Goal: Use online tool/utility: Utilize a website feature to perform a specific function

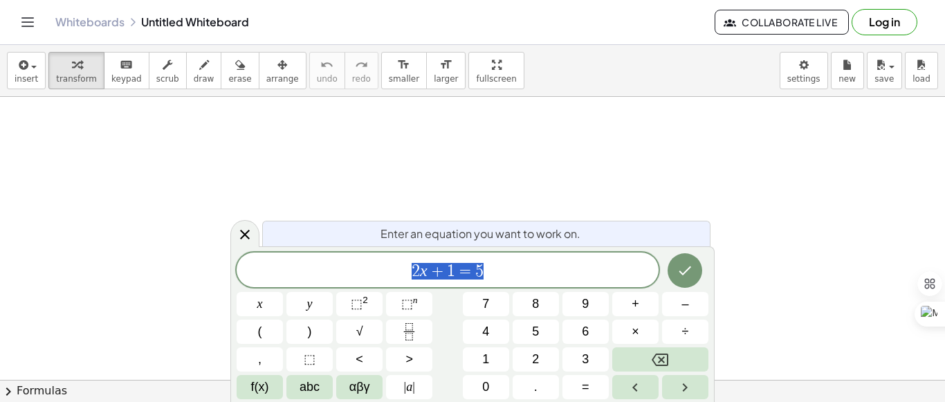
scroll to position [208, 0]
click at [749, 232] on div at bounding box center [472, 217] width 945 height 656
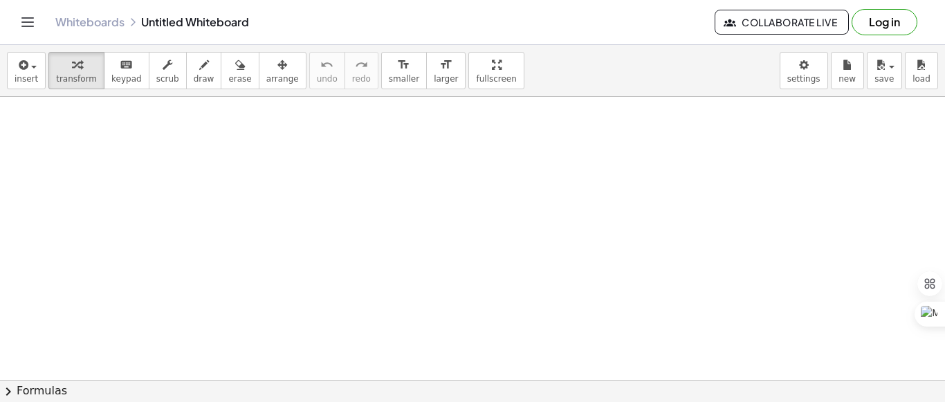
drag, startPoint x: 179, startPoint y: 176, endPoint x: 190, endPoint y: 127, distance: 50.4
drag, startPoint x: 190, startPoint y: 127, endPoint x: 149, endPoint y: 192, distance: 76.8
drag, startPoint x: 373, startPoint y: 276, endPoint x: 31, endPoint y: 181, distance: 355.0
drag, startPoint x: 31, startPoint y: 181, endPoint x: 0, endPoint y: 173, distance: 32.1
drag, startPoint x: 0, startPoint y: 173, endPoint x: 377, endPoint y: 145, distance: 377.6
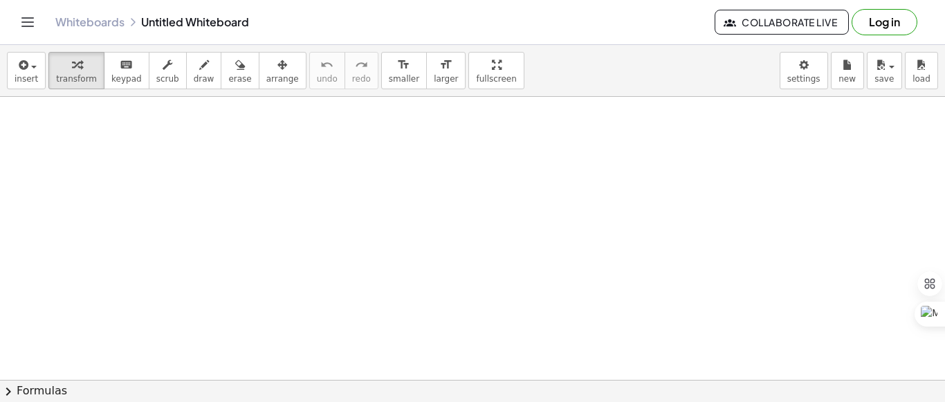
drag, startPoint x: 377, startPoint y: 145, endPoint x: 259, endPoint y: 145, distance: 117.7
drag, startPoint x: 259, startPoint y: 145, endPoint x: 183, endPoint y: 143, distance: 76.1
drag, startPoint x: 183, startPoint y: 143, endPoint x: 127, endPoint y: 77, distance: 86.5
click at [127, 77] on span "keypad" at bounding box center [126, 79] width 30 height 10
drag, startPoint x: 109, startPoint y: 162, endPoint x: 77, endPoint y: 173, distance: 34.4
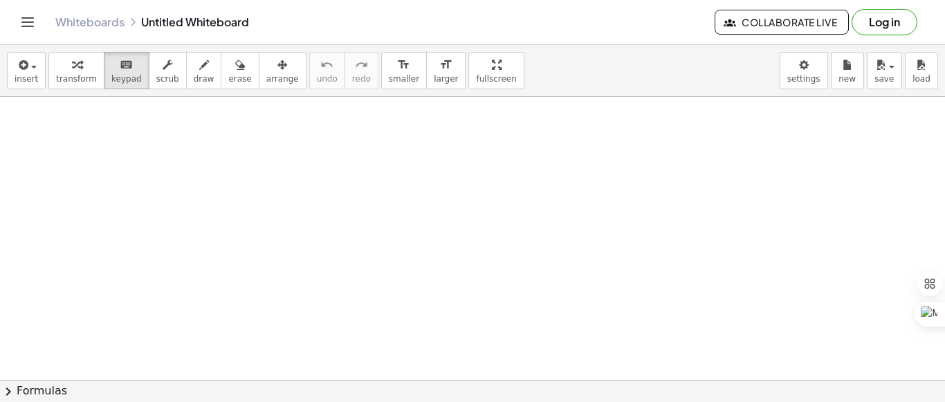
drag, startPoint x: 77, startPoint y: 173, endPoint x: 375, endPoint y: 105, distance: 305.9
drag, startPoint x: 375, startPoint y: 105, endPoint x: 160, endPoint y: 174, distance: 225.9
click at [160, 174] on div at bounding box center [472, 217] width 945 height 656
drag, startPoint x: 891, startPoint y: 73, endPoint x: 858, endPoint y: 94, distance: 40.1
click at [860, 91] on div "insert select one: Math Expression Function Text Youtube Video Graphing Geometr…" at bounding box center [472, 71] width 945 height 52
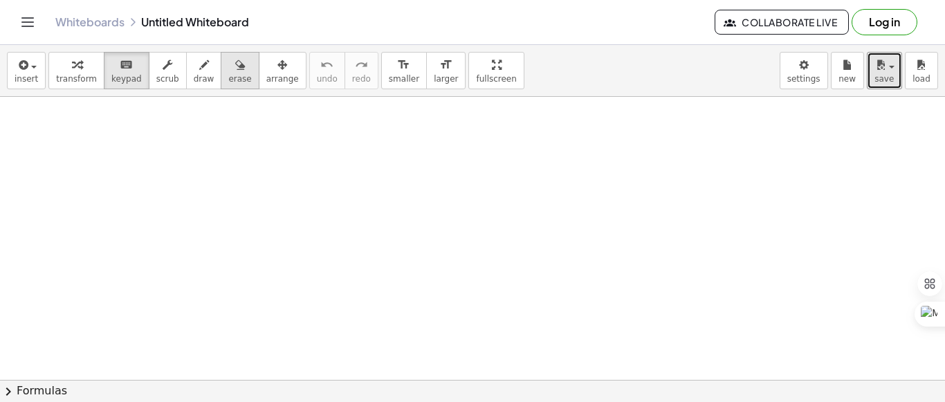
click at [229, 72] on div "button" at bounding box center [239, 64] width 23 height 17
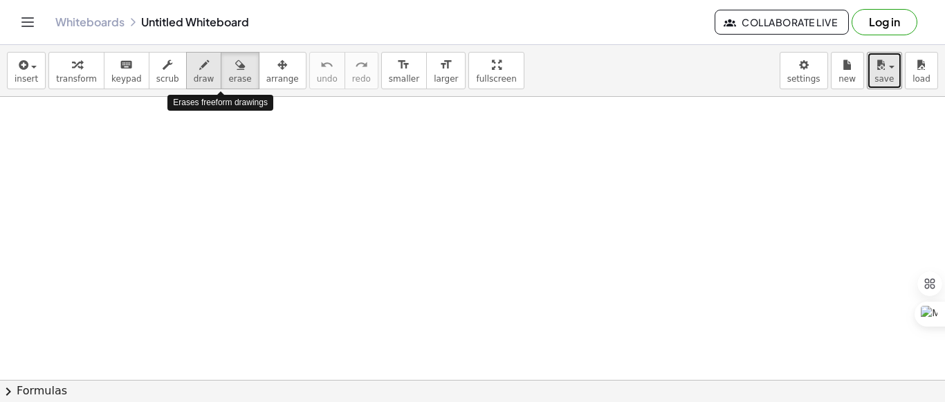
click at [200, 78] on button "draw" at bounding box center [204, 70] width 36 height 37
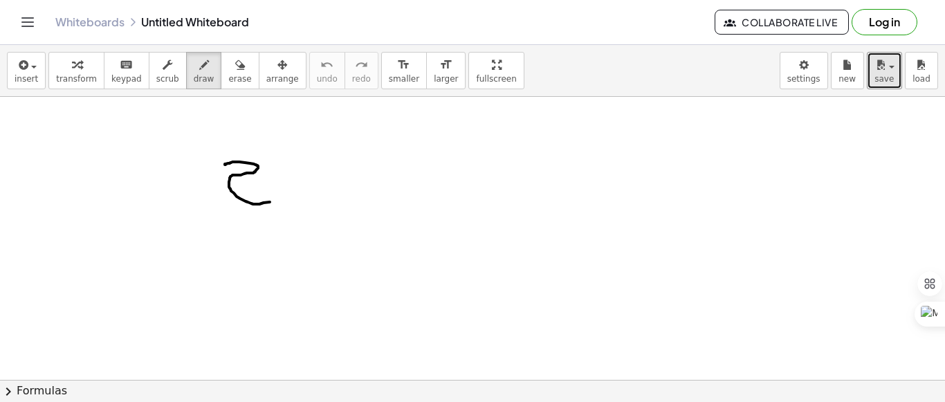
drag, startPoint x: 226, startPoint y: 165, endPoint x: 289, endPoint y: 190, distance: 68.6
click at [287, 195] on div at bounding box center [472, 217] width 945 height 656
click at [226, 87] on button "erase" at bounding box center [240, 70] width 38 height 37
drag, startPoint x: 253, startPoint y: 156, endPoint x: 308, endPoint y: 190, distance: 64.6
click at [308, 190] on div at bounding box center [472, 217] width 945 height 656
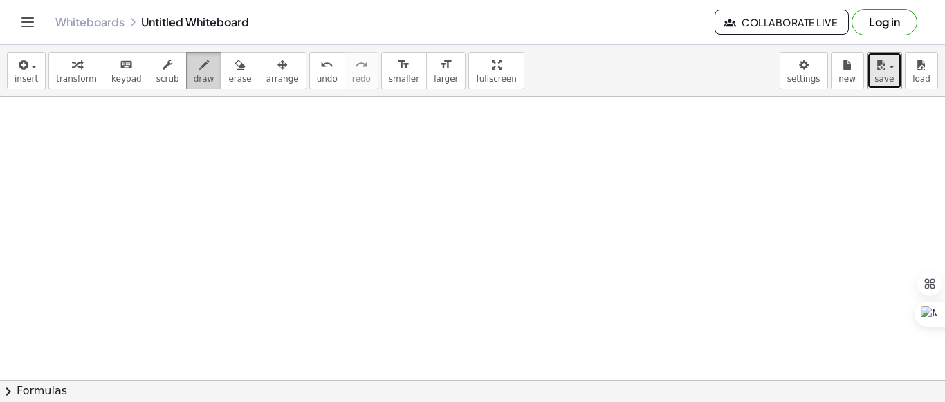
click at [194, 80] on span "draw" at bounding box center [204, 79] width 21 height 10
click at [24, 91] on div "insert select one: Math Expression Function Text Youtube Video Graphing Geometr…" at bounding box center [472, 71] width 945 height 52
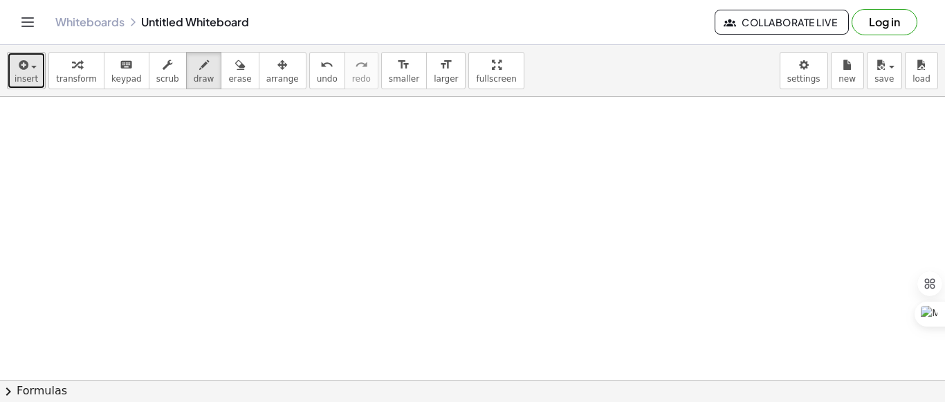
click at [24, 86] on button "insert" at bounding box center [26, 70] width 39 height 37
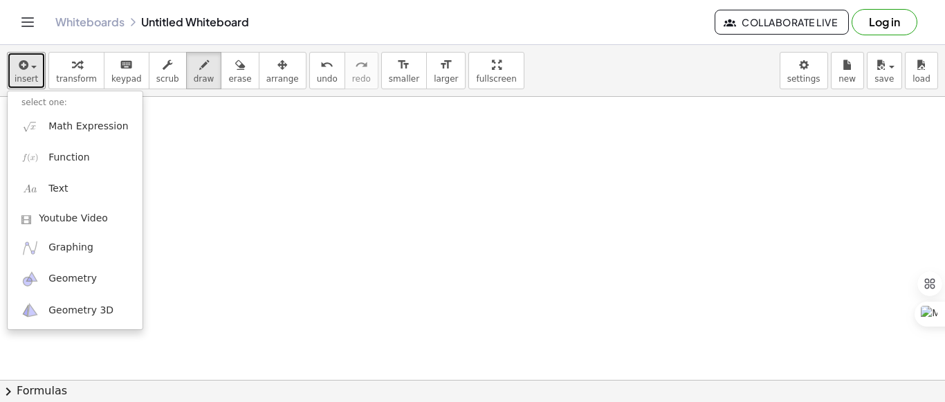
click at [225, 230] on div at bounding box center [472, 217] width 945 height 656
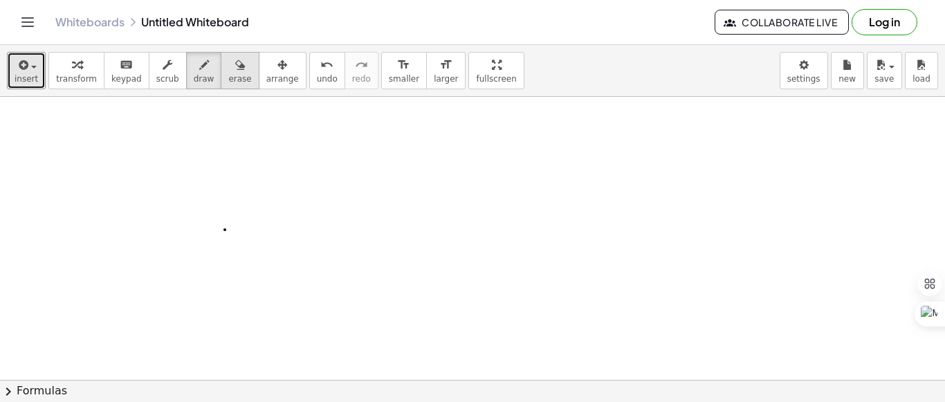
click at [228, 76] on span "erase" at bounding box center [239, 79] width 23 height 10
drag, startPoint x: 237, startPoint y: 189, endPoint x: 212, endPoint y: 233, distance: 50.8
click at [212, 235] on div at bounding box center [472, 217] width 945 height 656
click at [194, 74] on span "draw" at bounding box center [204, 79] width 21 height 10
click at [135, 83] on button "keyboard keypad" at bounding box center [127, 70] width 46 height 37
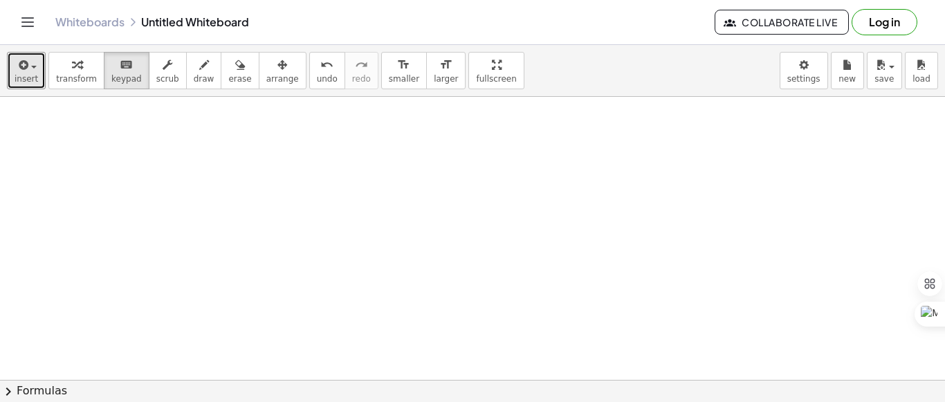
drag, startPoint x: 260, startPoint y: 123, endPoint x: 269, endPoint y: 122, distance: 9.1
click at [269, 121] on div at bounding box center [472, 217] width 945 height 656
drag, startPoint x: 193, startPoint y: 82, endPoint x: 205, endPoint y: 120, distance: 40.5
click at [194, 82] on span "draw" at bounding box center [204, 79] width 21 height 10
drag, startPoint x: 206, startPoint y: 123, endPoint x: 218, endPoint y: 140, distance: 20.9
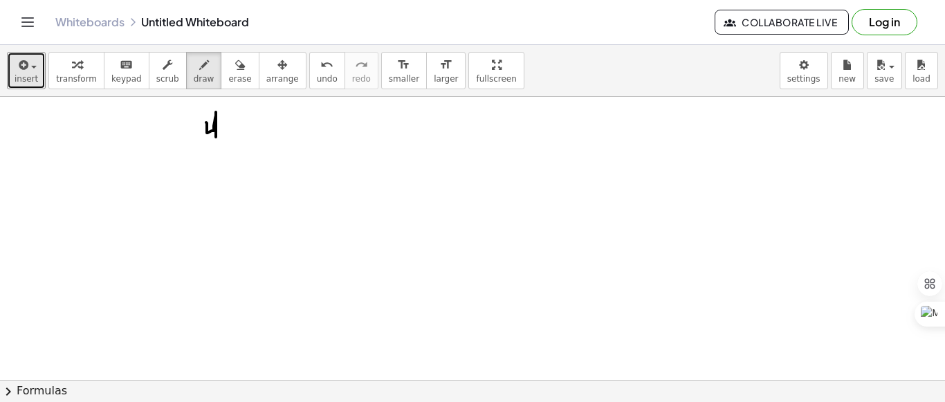
click at [218, 140] on div at bounding box center [472, 217] width 945 height 656
drag, startPoint x: 227, startPoint y: 128, endPoint x: 224, endPoint y: 136, distance: 8.4
click at [224, 136] on div at bounding box center [472, 217] width 945 height 656
click at [230, 134] on div at bounding box center [472, 217] width 945 height 656
drag, startPoint x: 240, startPoint y: 123, endPoint x: 241, endPoint y: 133, distance: 9.7
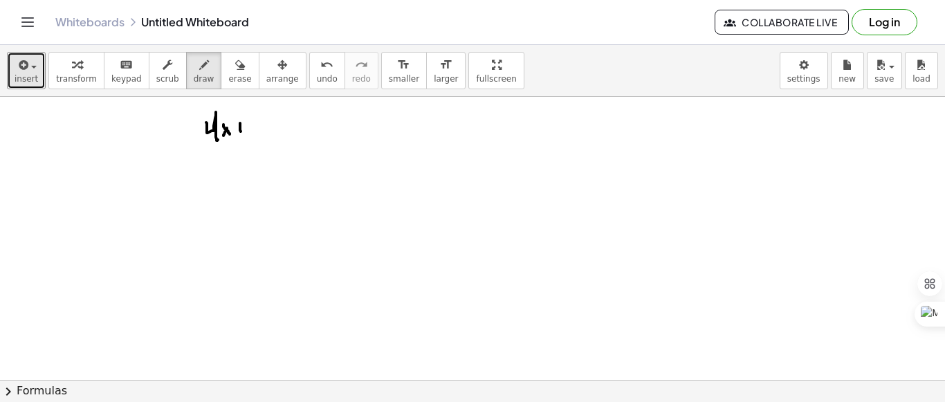
click at [241, 133] on div at bounding box center [472, 217] width 945 height 656
drag, startPoint x: 239, startPoint y: 126, endPoint x: 249, endPoint y: 126, distance: 10.4
click at [249, 126] on div at bounding box center [472, 217] width 945 height 656
drag, startPoint x: 260, startPoint y: 120, endPoint x: 255, endPoint y: 129, distance: 10.6
click at [255, 129] on div at bounding box center [472, 217] width 945 height 656
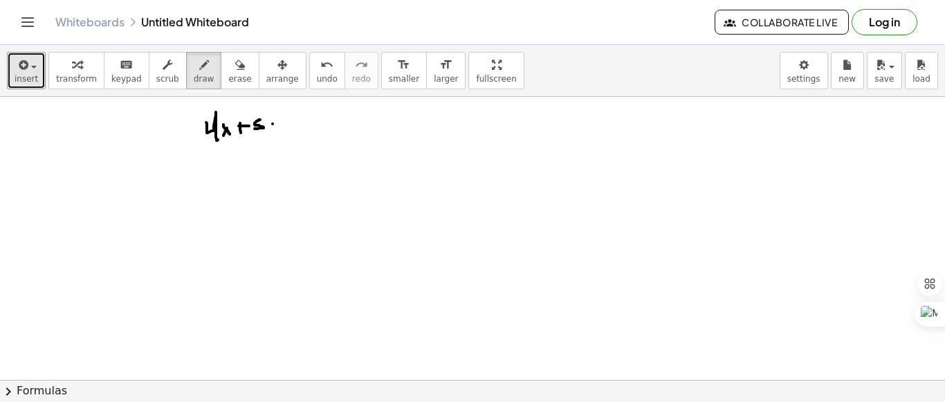
drag, startPoint x: 273, startPoint y: 124, endPoint x: 284, endPoint y: 126, distance: 11.3
click at [284, 126] on div at bounding box center [472, 217] width 945 height 656
drag, startPoint x: 277, startPoint y: 128, endPoint x: 300, endPoint y: 126, distance: 22.9
click at [291, 129] on div at bounding box center [472, 217] width 945 height 656
drag, startPoint x: 298, startPoint y: 122, endPoint x: 289, endPoint y: 119, distance: 9.4
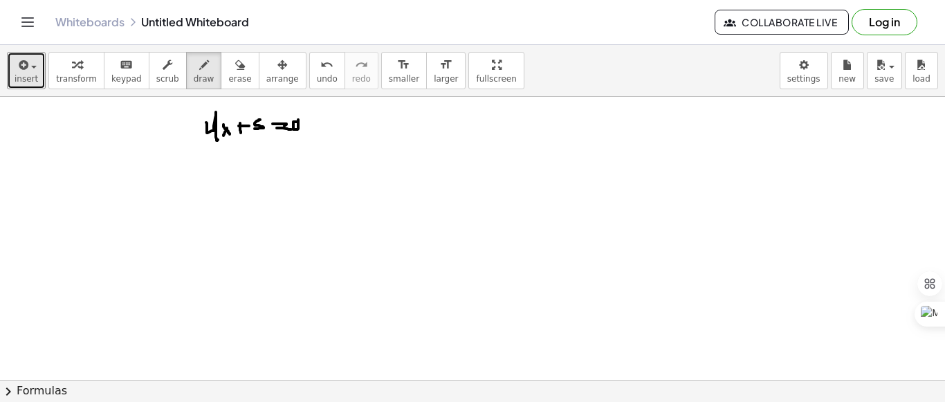
click at [293, 119] on div at bounding box center [472, 217] width 945 height 656
drag, startPoint x: 221, startPoint y: 72, endPoint x: 257, endPoint y: 179, distance: 112.7
click at [223, 73] on button "erase" at bounding box center [240, 70] width 38 height 37
drag, startPoint x: 251, startPoint y: 178, endPoint x: 190, endPoint y: 93, distance: 104.1
click at [356, 128] on div at bounding box center [472, 217] width 945 height 656
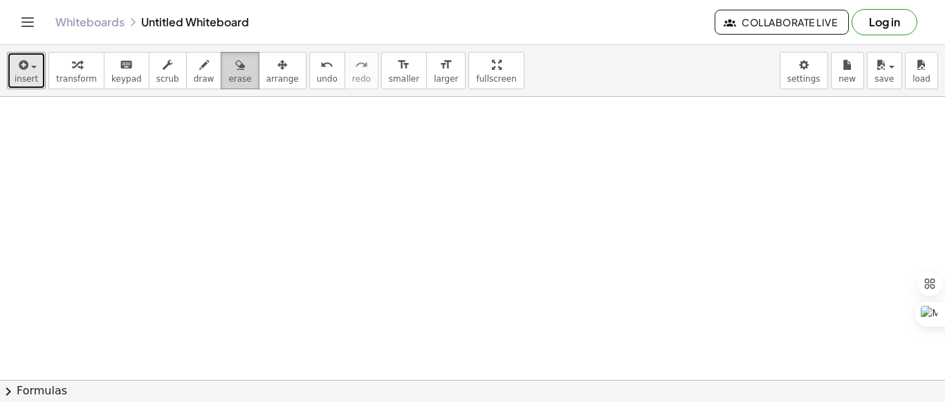
click at [235, 71] on icon "button" at bounding box center [240, 65] width 10 height 17
drag, startPoint x: 271, startPoint y: 159, endPoint x: 273, endPoint y: 76, distance: 83.1
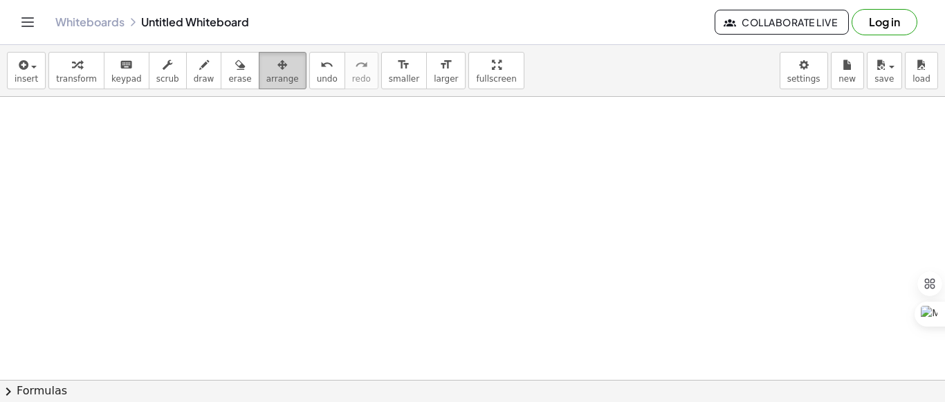
drag, startPoint x: 273, startPoint y: 76, endPoint x: 275, endPoint y: 57, distance: 18.8
click at [275, 57] on button "arrange" at bounding box center [283, 70] width 48 height 37
drag, startPoint x: 187, startPoint y: 197, endPoint x: 264, endPoint y: 125, distance: 105.3
click at [262, 126] on div at bounding box center [472, 217] width 945 height 656
drag, startPoint x: 270, startPoint y: 125, endPoint x: 215, endPoint y: 170, distance: 71.8
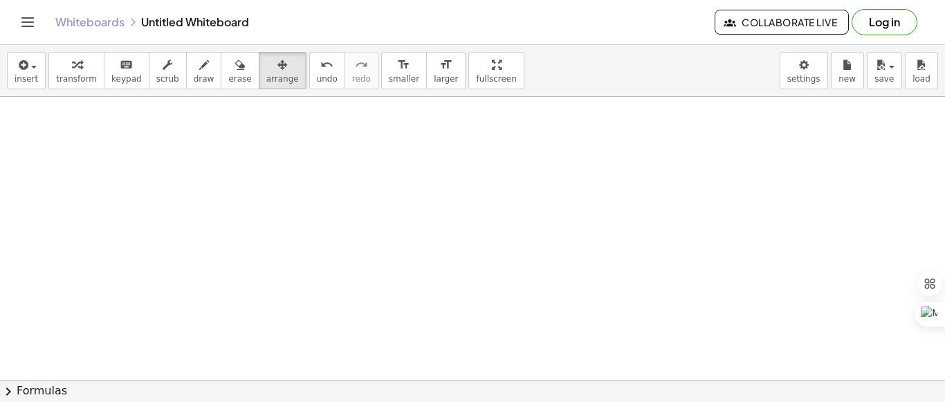
drag, startPoint x: 215, startPoint y: 170, endPoint x: 153, endPoint y: 158, distance: 62.7
click at [153, 158] on div at bounding box center [472, 217] width 945 height 656
click at [155, 87] on button "scrub" at bounding box center [168, 70] width 38 height 37
click at [126, 67] on div "keyboard" at bounding box center [126, 64] width 30 height 17
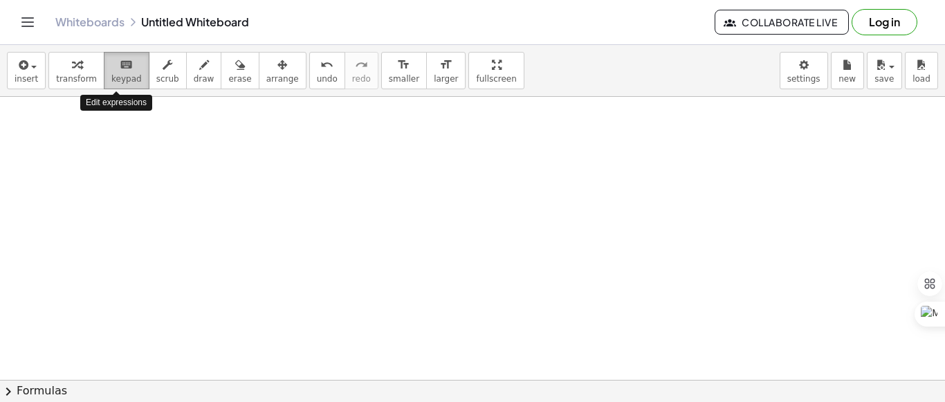
click at [114, 75] on span "keypad" at bounding box center [126, 79] width 30 height 10
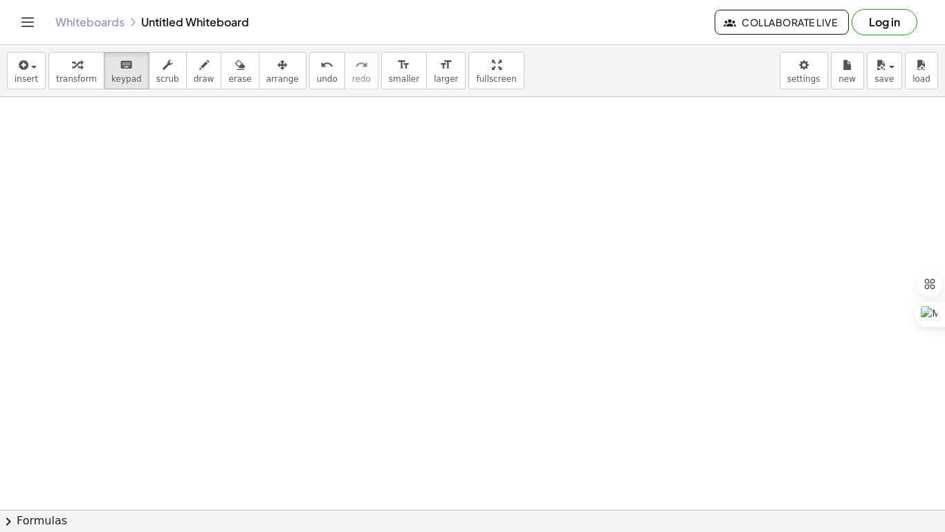
drag, startPoint x: 464, startPoint y: 73, endPoint x: 464, endPoint y: 170, distance: 96.2
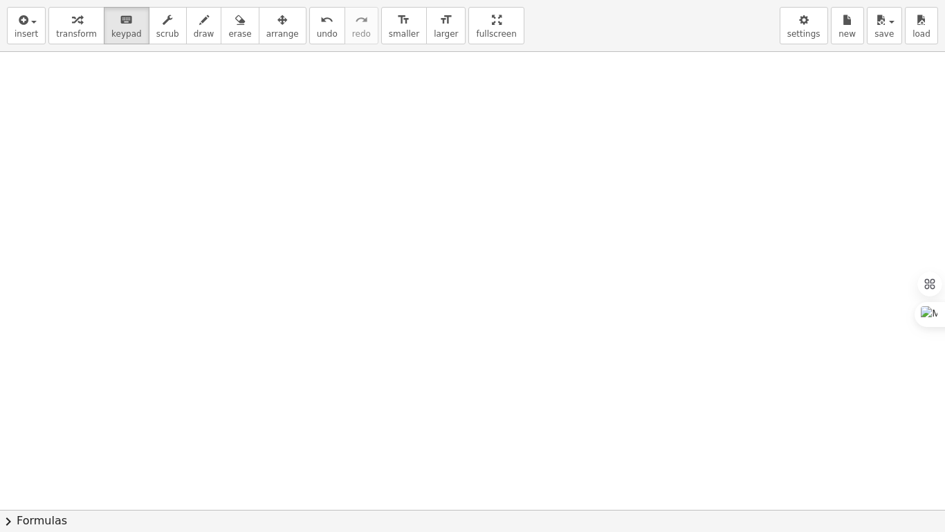
click at [464, 170] on div "insert select one: Math Expression Function Text Youtube Video Graphing Geometr…" at bounding box center [472, 266] width 945 height 532
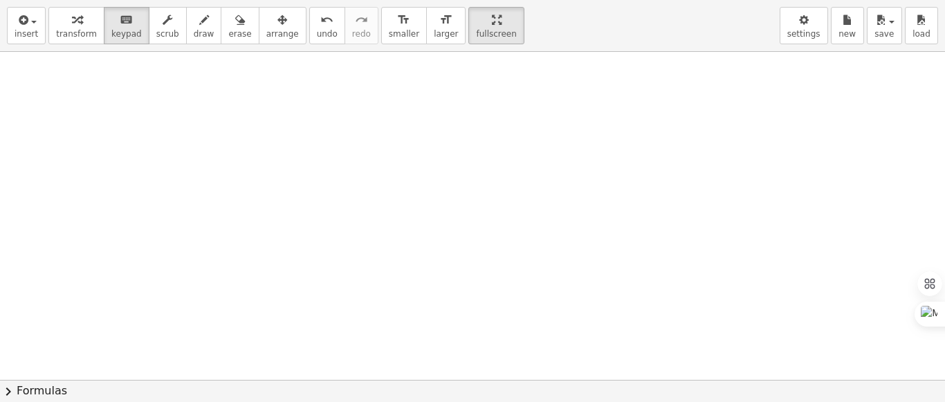
drag, startPoint x: 453, startPoint y: 18, endPoint x: 453, endPoint y: -78, distance: 96.2
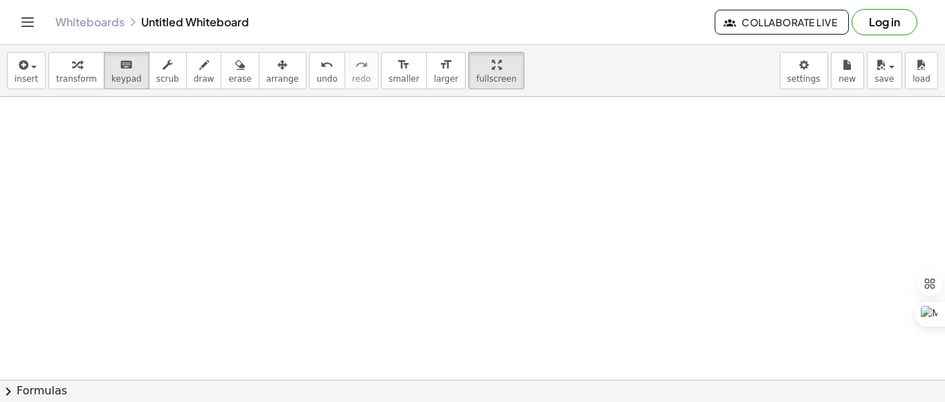
click at [453, 0] on html "Graspable Math Activities Get Started Activity Bank Assigned Work Classes White…" at bounding box center [472, 201] width 945 height 402
click at [342, 120] on div at bounding box center [472, 217] width 945 height 656
click at [118, 80] on span "keypad" at bounding box center [126, 79] width 30 height 10
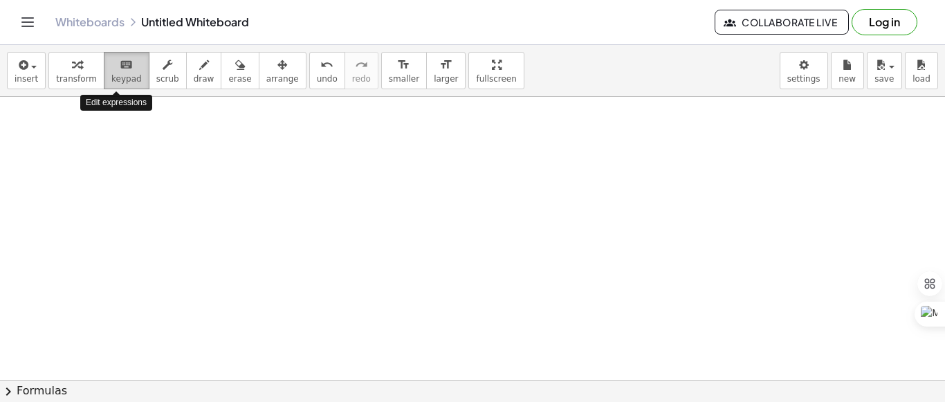
click at [118, 80] on span "keypad" at bounding box center [126, 79] width 30 height 10
